Goal: Task Accomplishment & Management: Manage account settings

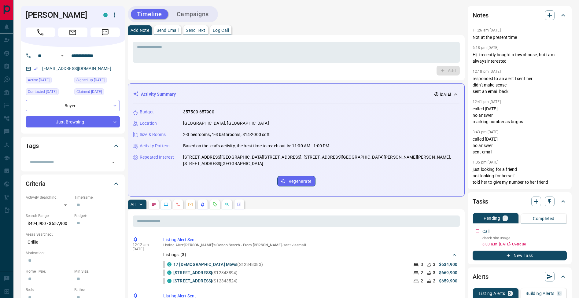
scroll to position [115, 0]
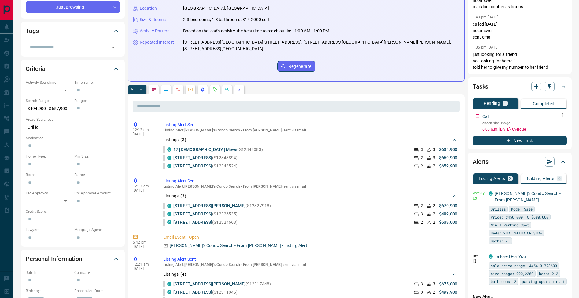
click at [564, 114] on icon "button" at bounding box center [562, 114] width 5 height 5
click at [561, 126] on li "Edit" at bounding box center [552, 126] width 27 height 9
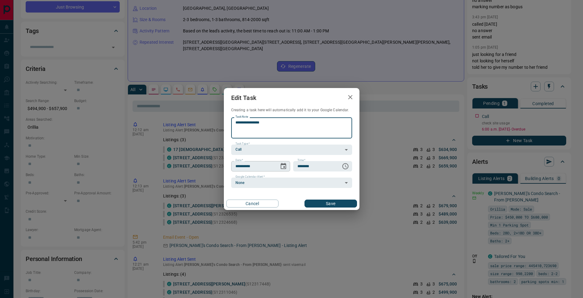
click at [285, 169] on icon "Choose date, selected date is Aug 14, 2025" at bounding box center [283, 166] width 7 height 7
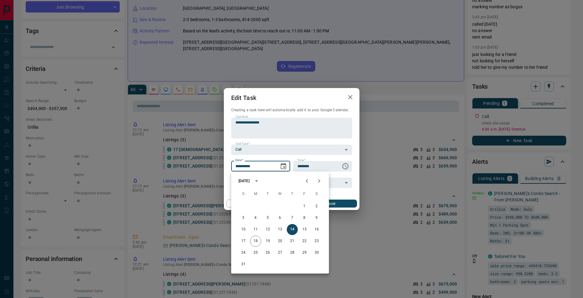
click at [322, 183] on icon "Next month" at bounding box center [319, 180] width 7 height 7
click at [281, 230] on button "17" at bounding box center [280, 229] width 11 height 11
type input "**********"
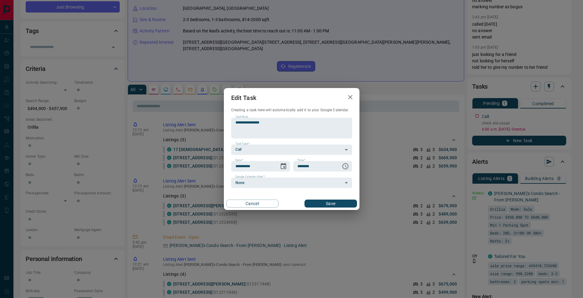
click at [331, 208] on div "Cancel Save" at bounding box center [292, 203] width 136 height 13
click at [335, 203] on button "Save" at bounding box center [331, 203] width 52 height 8
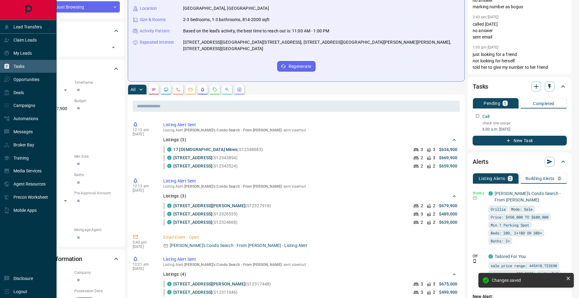
click at [12, 67] on div "Tasks" at bounding box center [14, 66] width 21 height 10
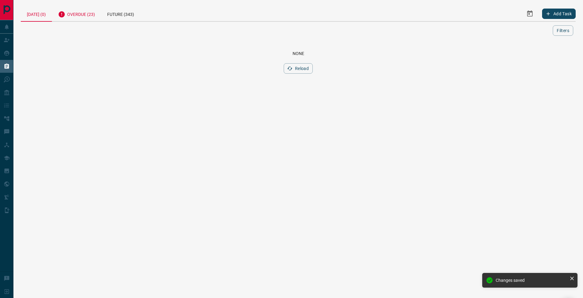
click at [84, 12] on div "Overdue (23)" at bounding box center [76, 13] width 49 height 15
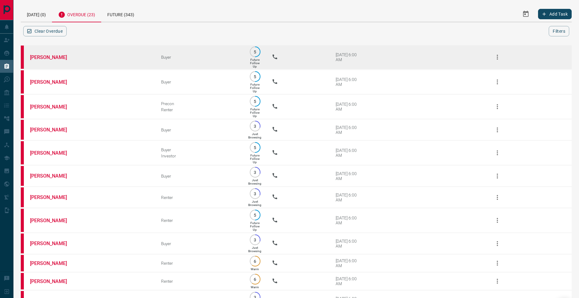
click at [43, 60] on td "[PERSON_NAME]" at bounding box center [86, 57] width 131 height 25
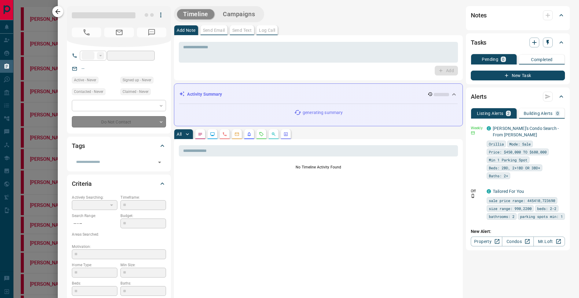
type input "**"
type input "**********"
type input "*"
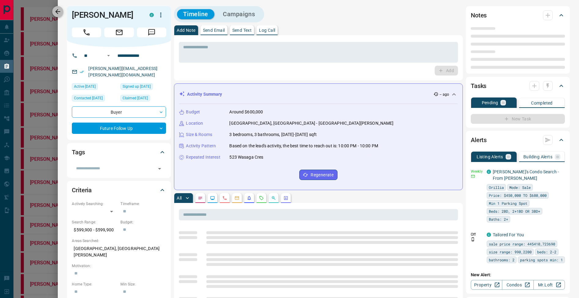
click at [56, 10] on icon "button" at bounding box center [57, 11] width 7 height 7
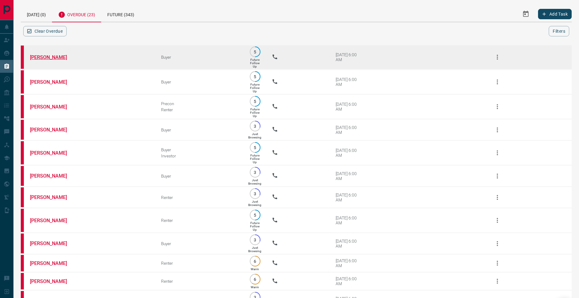
click at [50, 56] on link "[PERSON_NAME]" at bounding box center [53, 57] width 46 height 6
